Goal: Task Accomplishment & Management: Manage account settings

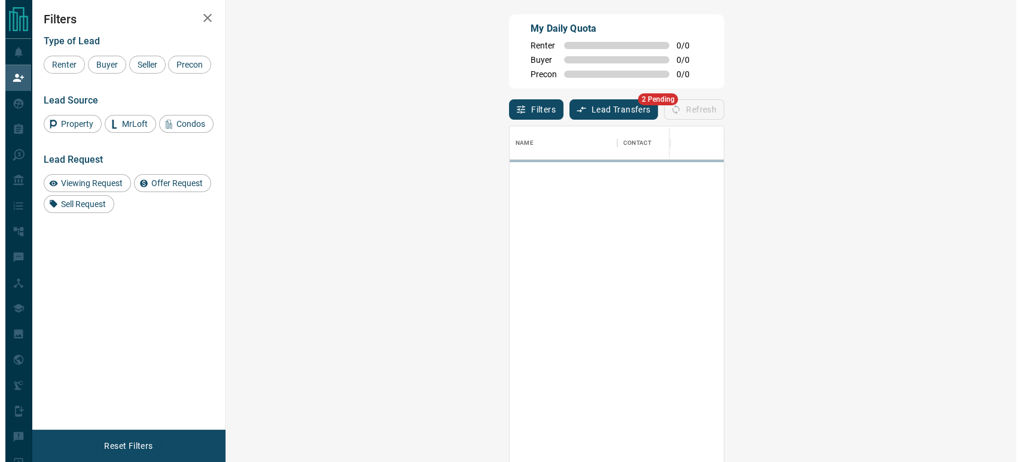
scroll to position [340, 754]
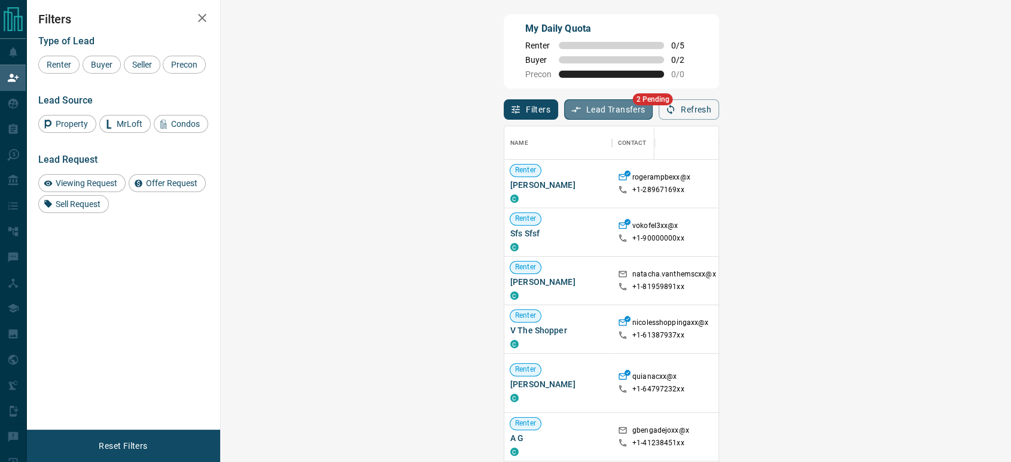
click at [564, 105] on button "Lead Transfers" at bounding box center [608, 109] width 89 height 20
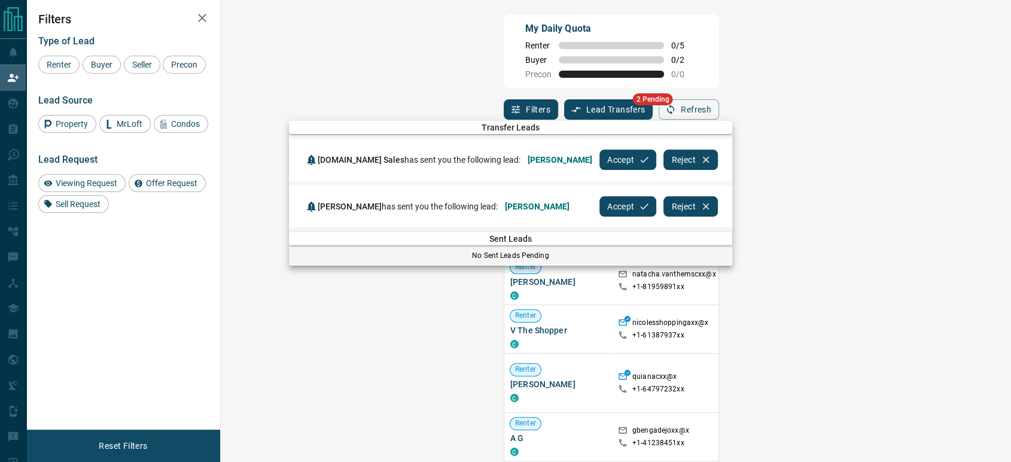
click at [656, 161] on button "Accept" at bounding box center [627, 160] width 57 height 20
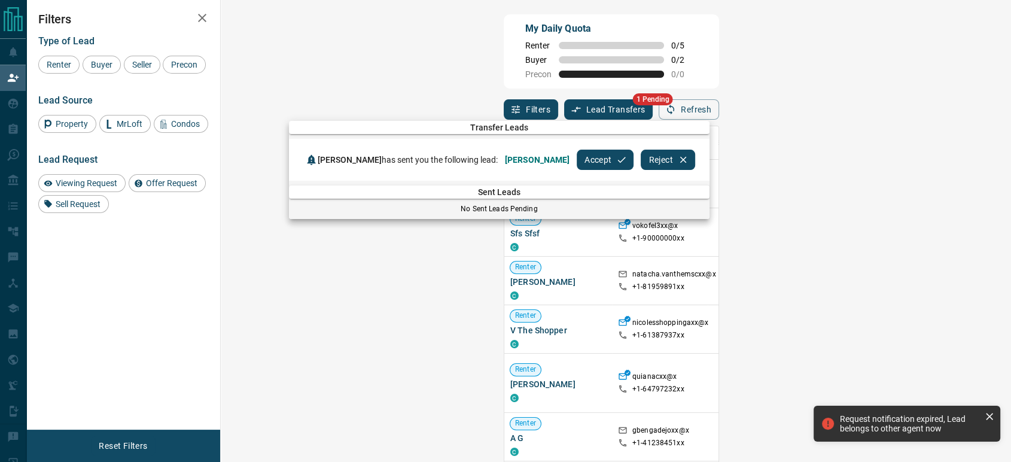
click at [590, 161] on button "Accept" at bounding box center [605, 160] width 57 height 20
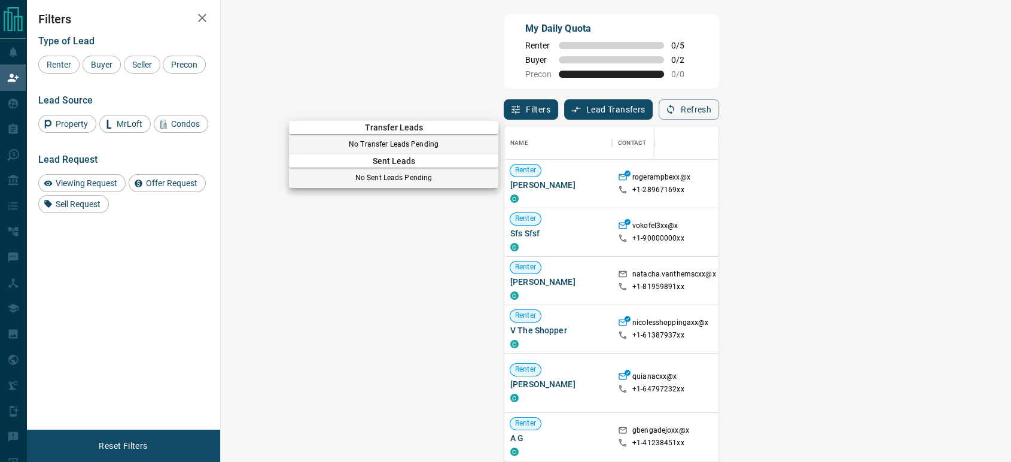
click at [265, 138] on div at bounding box center [505, 231] width 1011 height 462
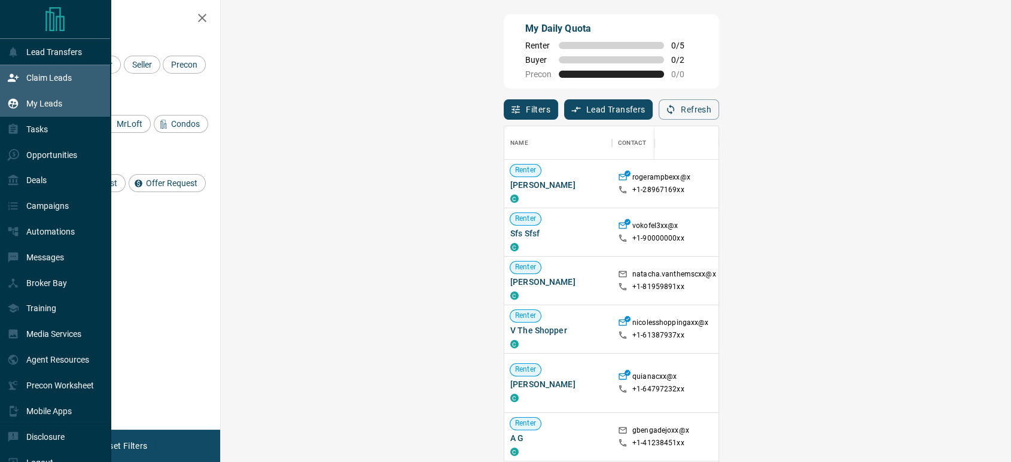
click at [33, 107] on p "My Leads" at bounding box center [44, 104] width 36 height 10
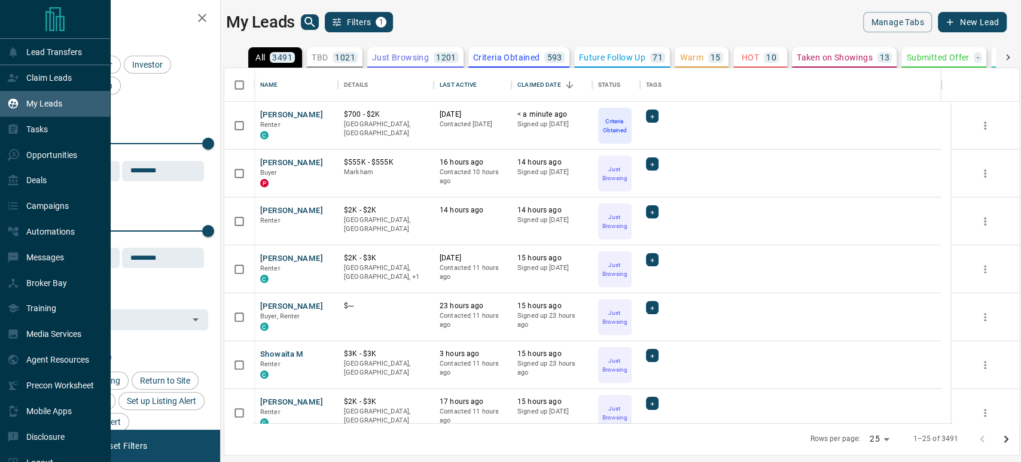
scroll to position [344, 785]
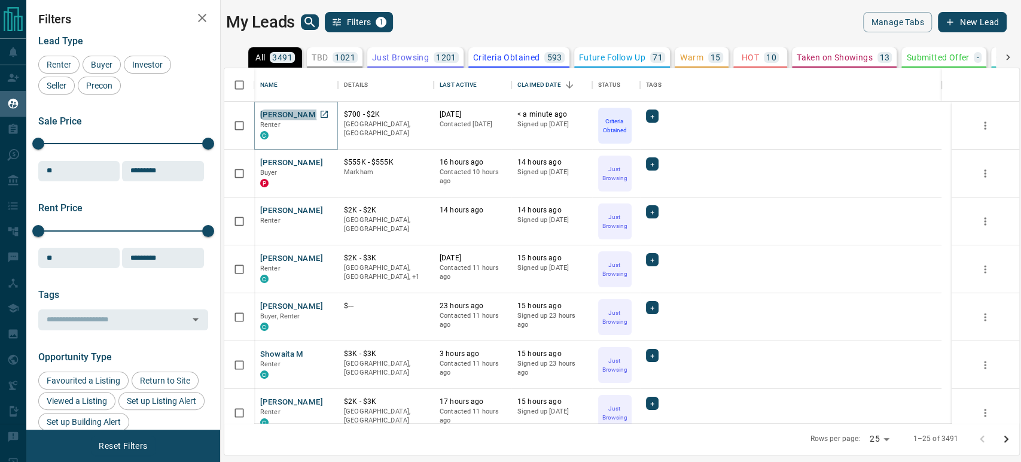
click at [287, 111] on button "[PERSON_NAME]" at bounding box center [291, 114] width 63 height 11
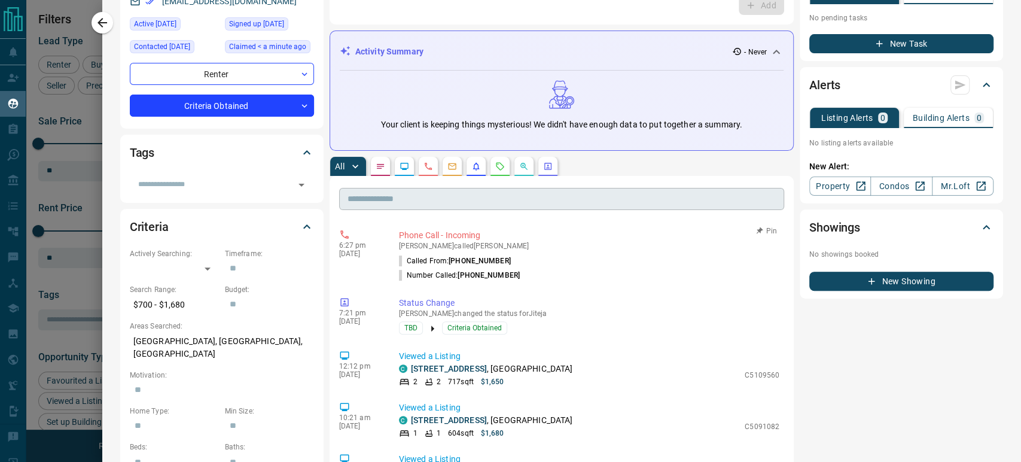
scroll to position [0, 0]
